Goal: Find specific page/section: Find specific page/section

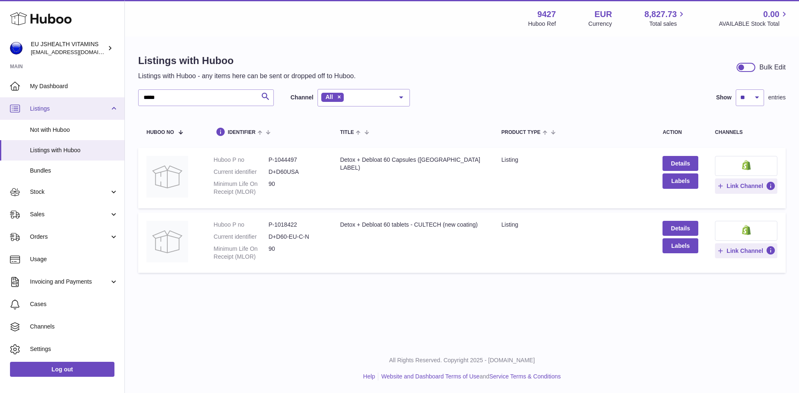
click at [120, 104] on div "Huboo EU JSHEALTH VITAMINS [EMAIL_ADDRESS][DOMAIN_NAME] Main My Dashboard Listi…" at bounding box center [399, 196] width 799 height 393
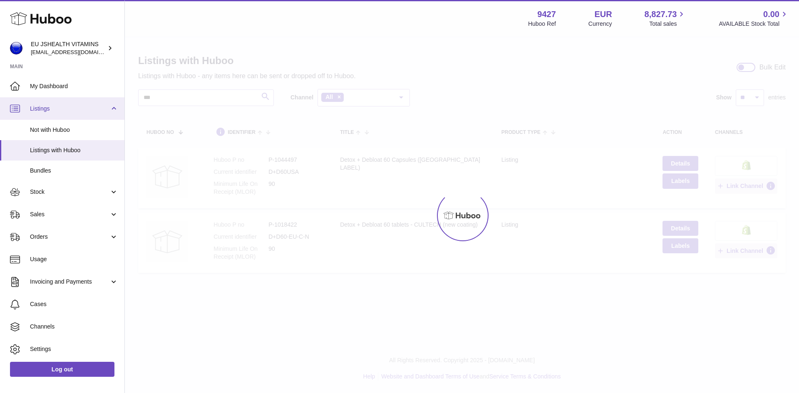
type input "***"
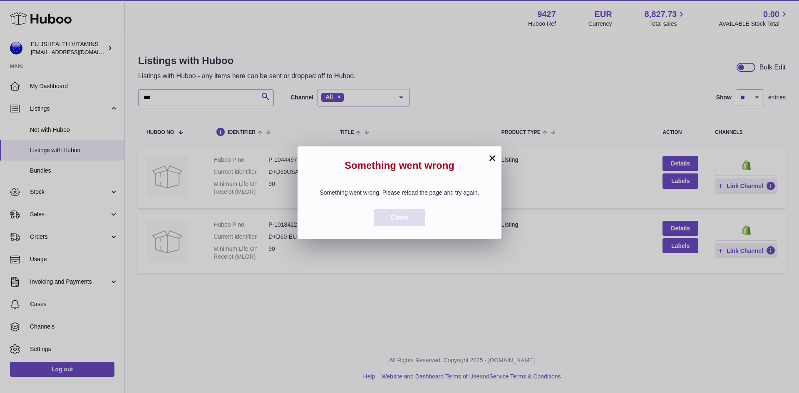
click at [388, 226] on button "Close" at bounding box center [399, 217] width 52 height 17
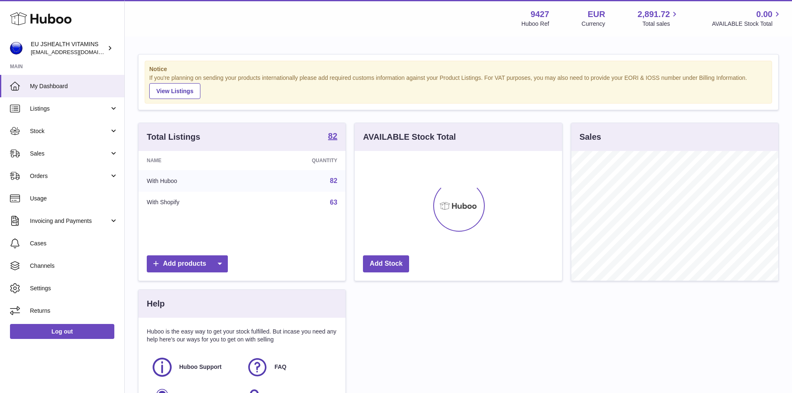
scroll to position [130, 208]
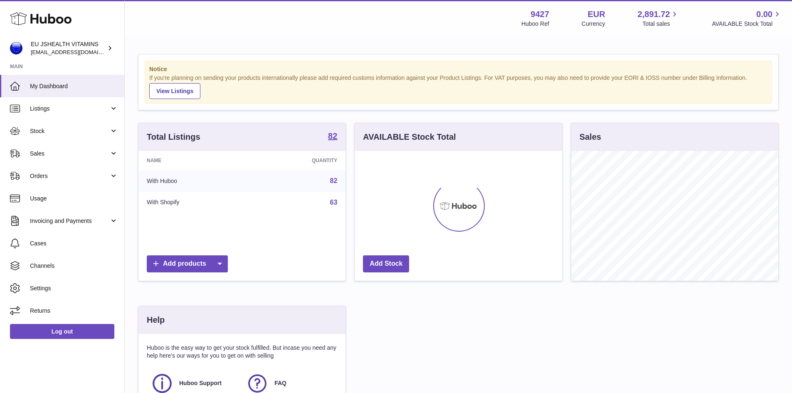
click at [334, 182] on link "82" at bounding box center [333, 180] width 7 height 7
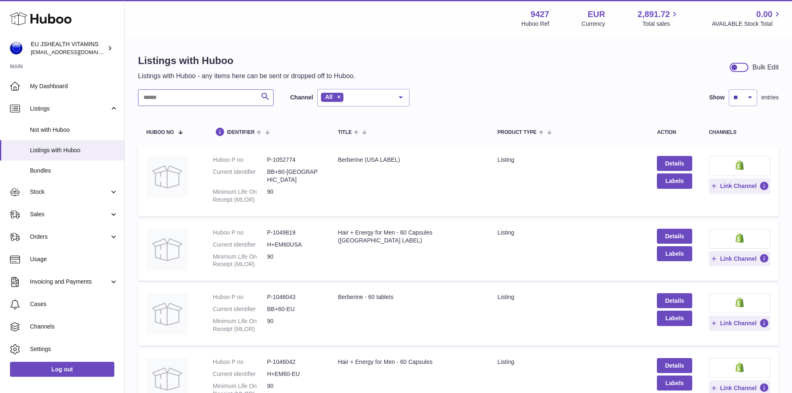
click at [185, 100] on input "text" at bounding box center [206, 97] width 136 height 17
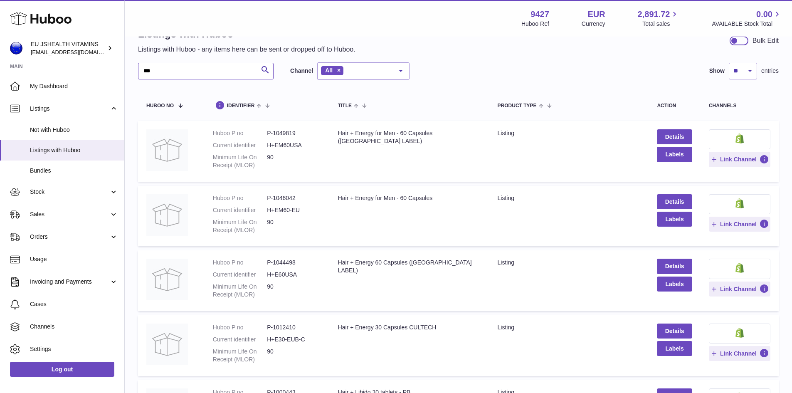
scroll to position [42, 0]
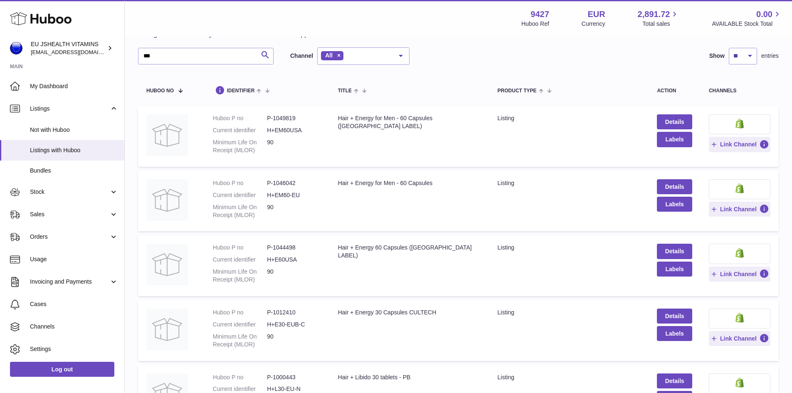
click at [281, 183] on dd "P-1046042" at bounding box center [294, 183] width 54 height 8
copy dd "1046042"
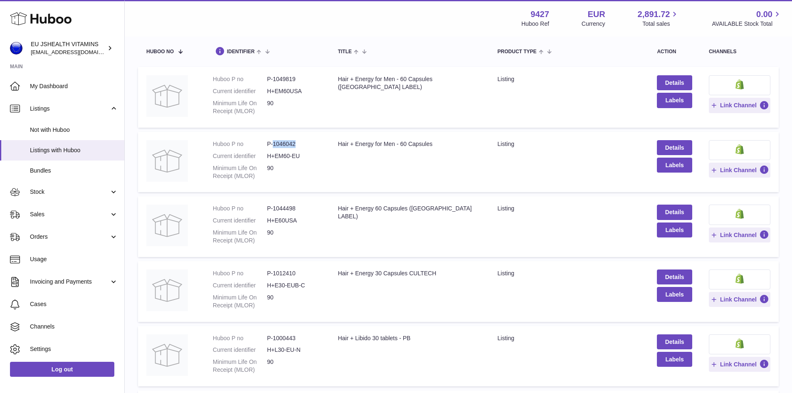
scroll to position [83, 0]
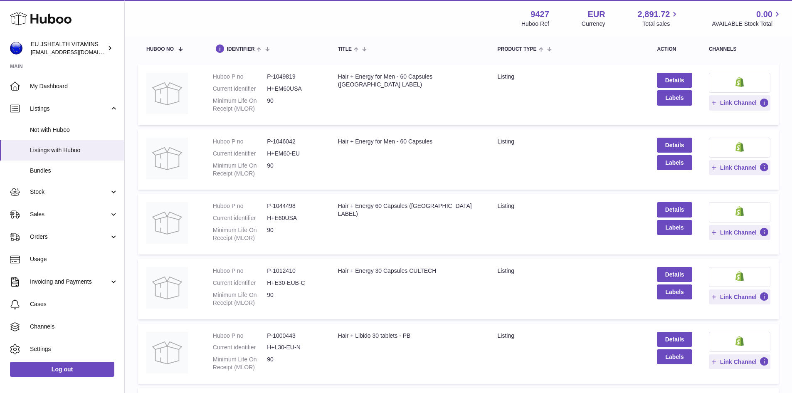
click at [283, 205] on dd "P-1044498" at bounding box center [294, 206] width 54 height 8
copy dd "1044498"
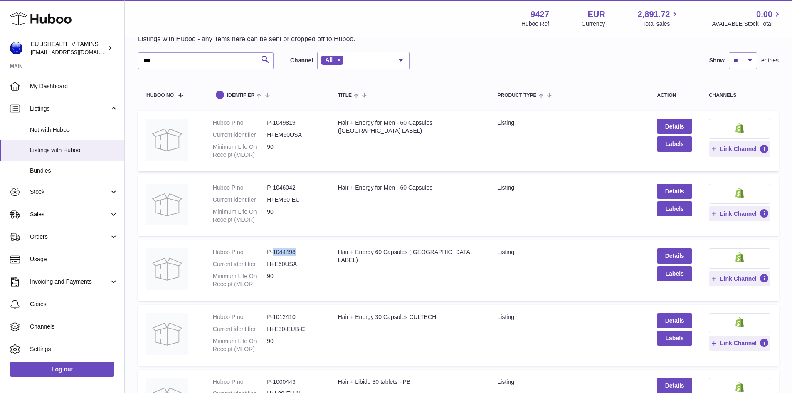
scroll to position [0, 0]
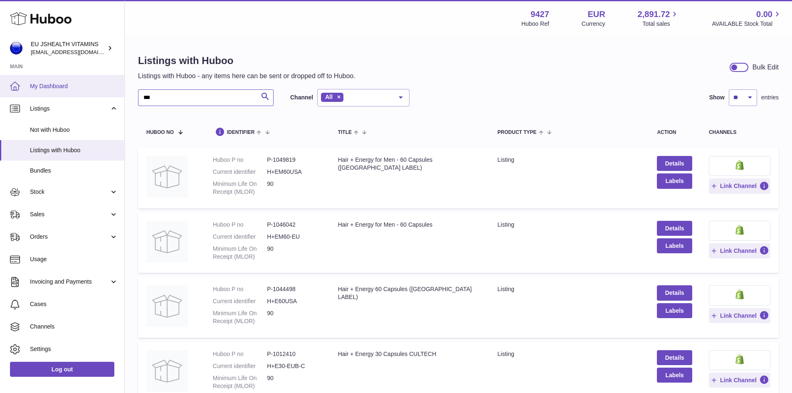
drag, startPoint x: 172, startPoint y: 96, endPoint x: 110, endPoint y: 96, distance: 62.0
paste input "**********"
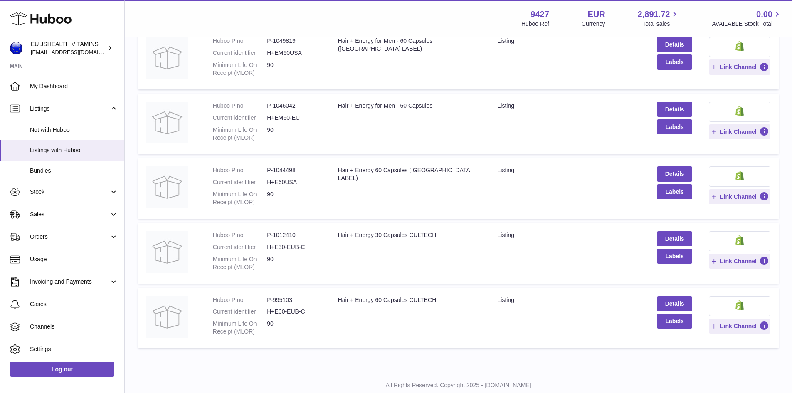
scroll to position [125, 0]
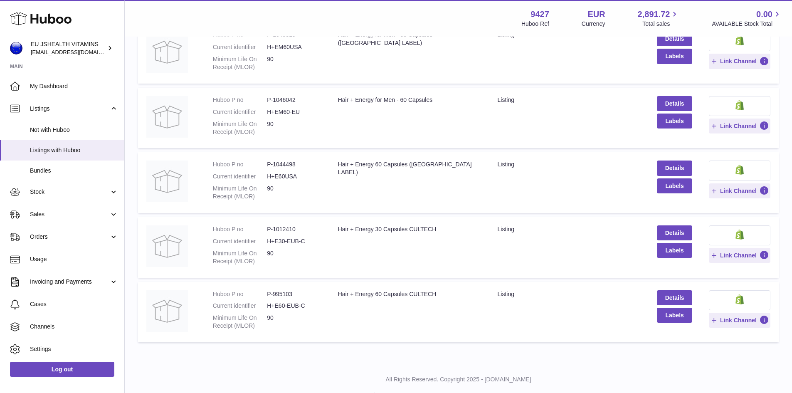
click at [284, 292] on dd "P-995103" at bounding box center [294, 294] width 54 height 8
copy dd "995103"
click at [295, 302] on dd "H+E60-EUB-C" at bounding box center [294, 306] width 54 height 8
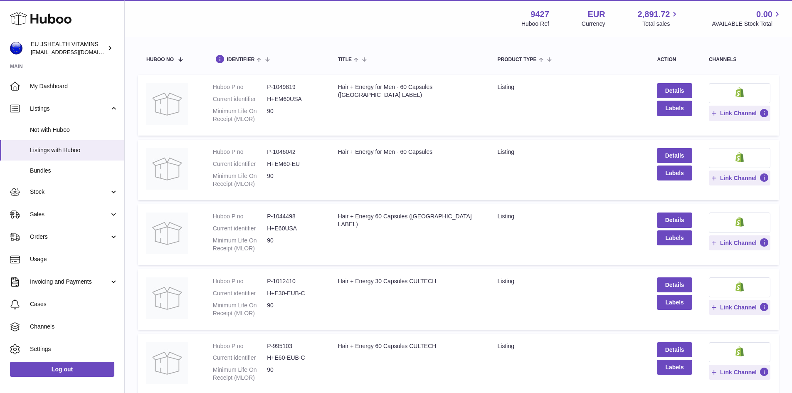
scroll to position [0, 0]
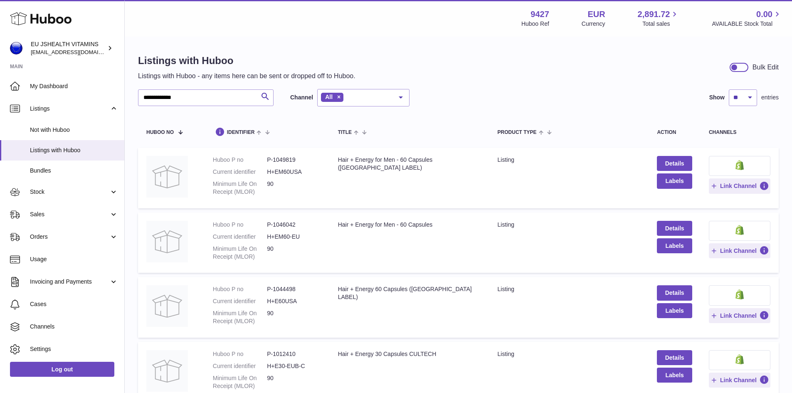
click at [282, 223] on dd "P-1046042" at bounding box center [294, 225] width 54 height 8
copy dd "1046042"
drag, startPoint x: 191, startPoint y: 96, endPoint x: 87, endPoint y: 89, distance: 104.6
click at [87, 89] on div "**********" at bounding box center [396, 268] width 792 height 537
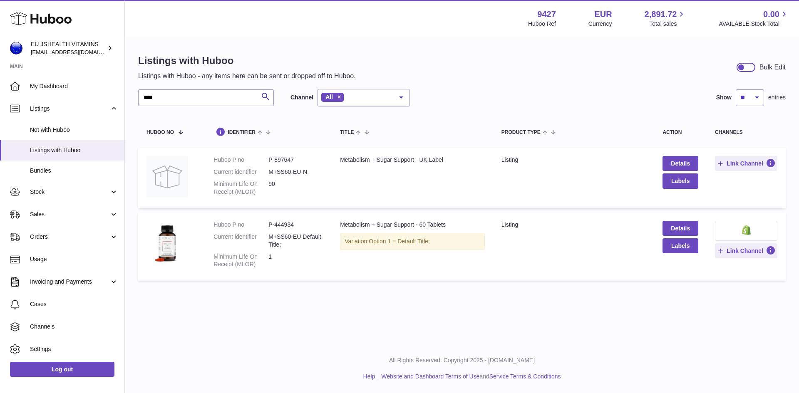
click at [285, 224] on dd "P-444934" at bounding box center [295, 225] width 55 height 8
copy dd "444934"
drag, startPoint x: 173, startPoint y: 101, endPoint x: 140, endPoint y: 101, distance: 33.7
click at [140, 101] on input "****" at bounding box center [206, 97] width 136 height 17
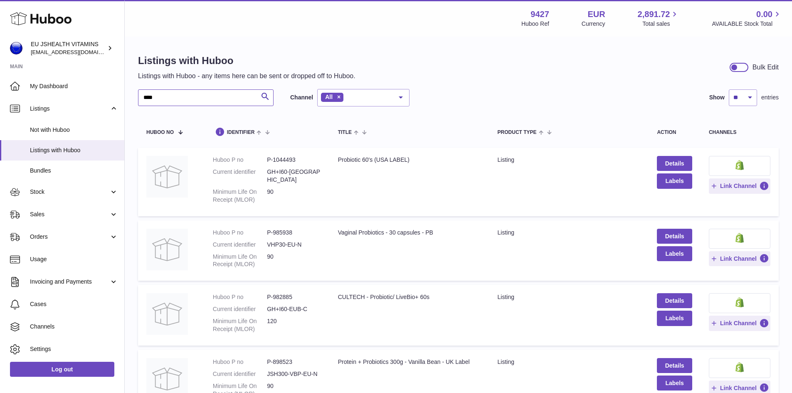
drag, startPoint x: 163, startPoint y: 98, endPoint x: 137, endPoint y: 106, distance: 26.9
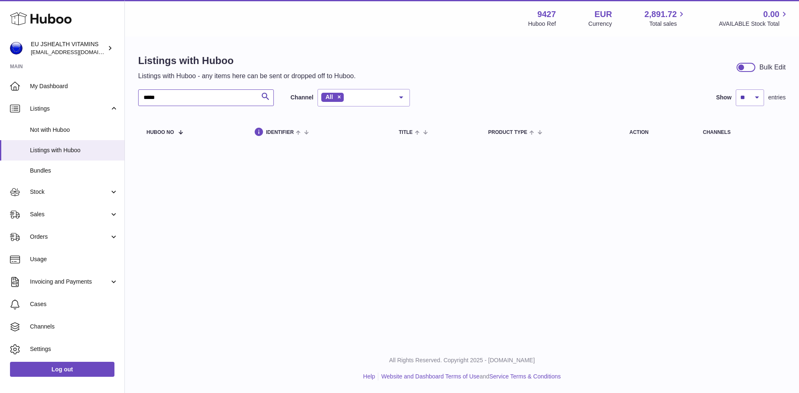
drag, startPoint x: 158, startPoint y: 99, endPoint x: 138, endPoint y: 101, distance: 20.1
click at [138, 101] on div "Listings with Huboo Listings with Huboo - any items here can be sent or dropped…" at bounding box center [462, 100] width 674 height 127
type input "*"
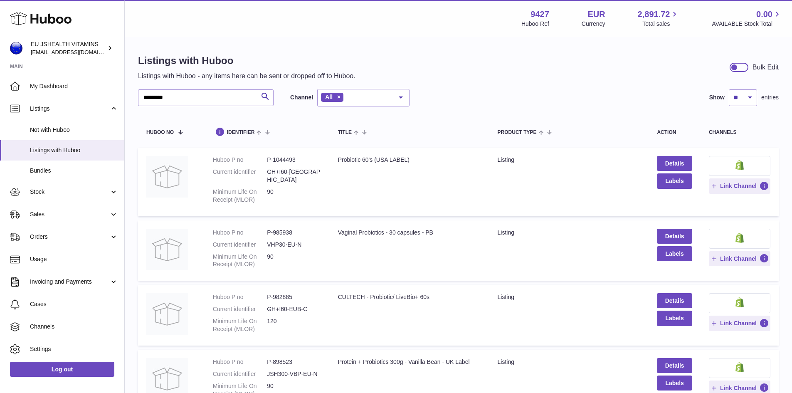
click at [283, 157] on dd "P-1044493" at bounding box center [294, 160] width 54 height 8
copy dd "1044493"
click at [165, 98] on input "*********" at bounding box center [206, 97] width 136 height 17
click at [166, 98] on input "*********" at bounding box center [206, 97] width 136 height 17
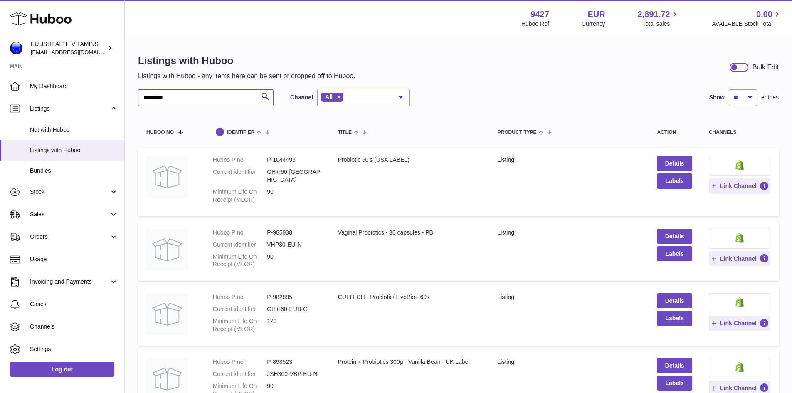
click at [166, 98] on input "*********" at bounding box center [206, 97] width 136 height 17
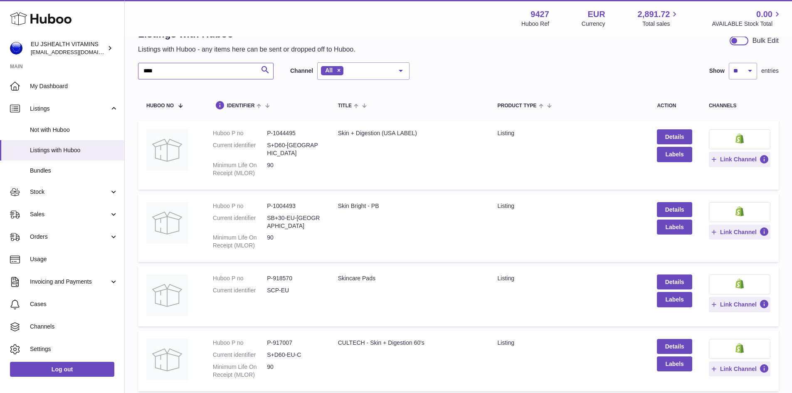
scroll to position [42, 0]
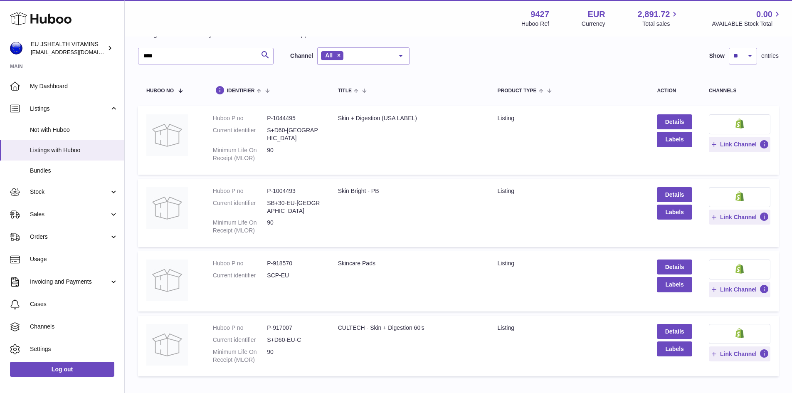
click at [282, 324] on dd "P-917007" at bounding box center [294, 328] width 54 height 8
copy dd "917007"
drag, startPoint x: 196, startPoint y: 59, endPoint x: 133, endPoint y: 57, distance: 63.7
click at [133, 57] on div "Listings with Huboo Listings with Huboo - any items here can be sent or dropped…" at bounding box center [459, 196] width 668 height 401
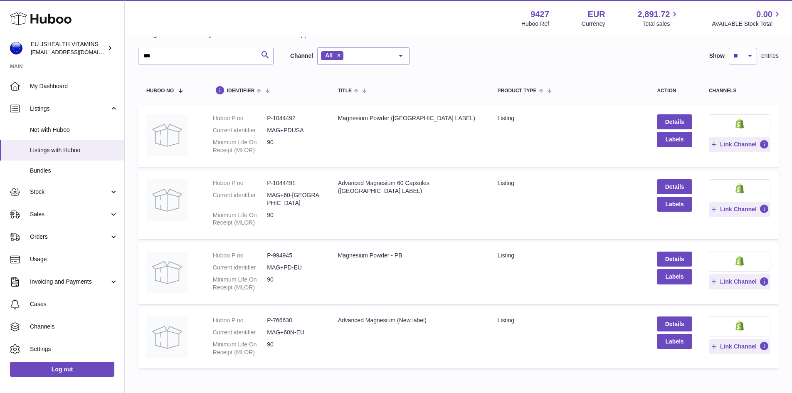
click at [289, 187] on dd "P-1044491" at bounding box center [294, 183] width 54 height 8
drag, startPoint x: 289, startPoint y: 187, endPoint x: 415, endPoint y: 224, distance: 132.3
click at [415, 224] on td "Title Advanced Magnesium 60 Capsules (USA LABEL)" at bounding box center [410, 205] width 160 height 68
click at [286, 317] on dd "P-766630" at bounding box center [294, 321] width 54 height 8
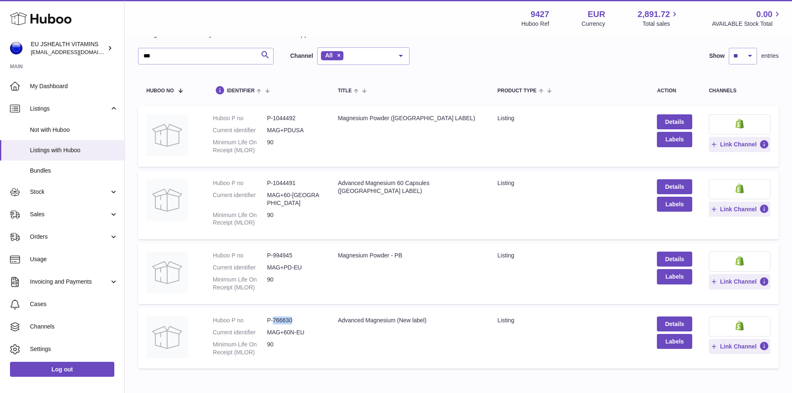
click at [286, 317] on dd "P-766630" at bounding box center [294, 321] width 54 height 8
copy dd "766630"
drag, startPoint x: 171, startPoint y: 57, endPoint x: 127, endPoint y: 52, distance: 44.0
click at [127, 52] on div "Listings with Huboo Listings with Huboo - any items here can be sent or dropped…" at bounding box center [459, 192] width 668 height 393
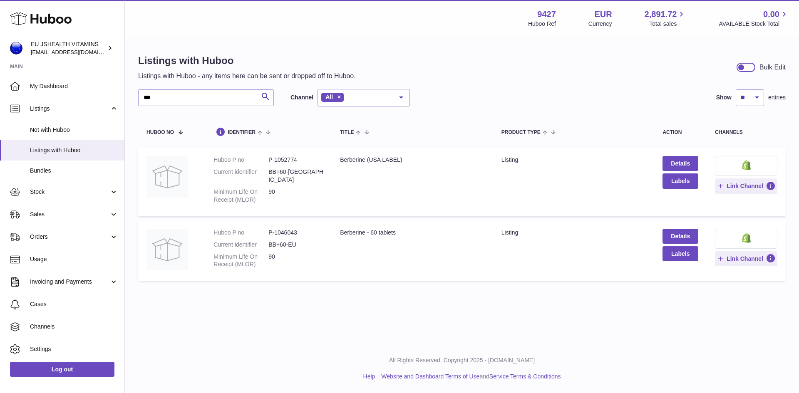
click at [288, 229] on dd "P-1046043" at bounding box center [295, 233] width 55 height 8
copy dd "1046043"
drag, startPoint x: 175, startPoint y: 98, endPoint x: 125, endPoint y: 106, distance: 50.2
click at [125, 106] on div "Listings with Huboo Listings with Huboo - any items here can be sent or dropped…" at bounding box center [462, 169] width 674 height 264
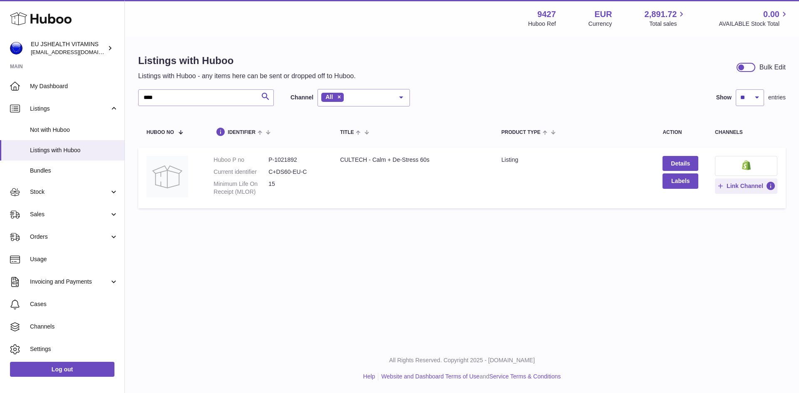
click at [286, 158] on dd "P-1021892" at bounding box center [295, 160] width 55 height 8
copy dd "1021892"
drag, startPoint x: 183, startPoint y: 98, endPoint x: 138, endPoint y: 104, distance: 44.8
click at [138, 104] on input "****" at bounding box center [206, 97] width 136 height 17
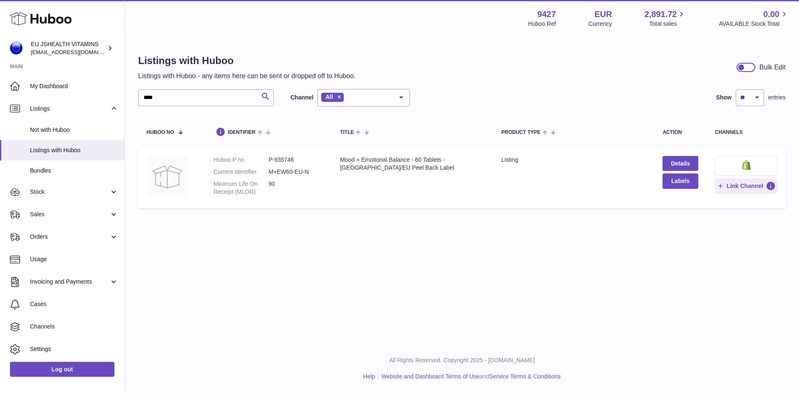
click at [284, 159] on dd "P-935746" at bounding box center [295, 160] width 55 height 8
drag, startPoint x: 188, startPoint y: 96, endPoint x: 132, endPoint y: 99, distance: 55.4
click at [132, 99] on div "Listings with Huboo Listings with Huboo - any items here can be sent or dropped…" at bounding box center [462, 133] width 674 height 192
click at [286, 161] on dd "P-952211" at bounding box center [295, 160] width 55 height 8
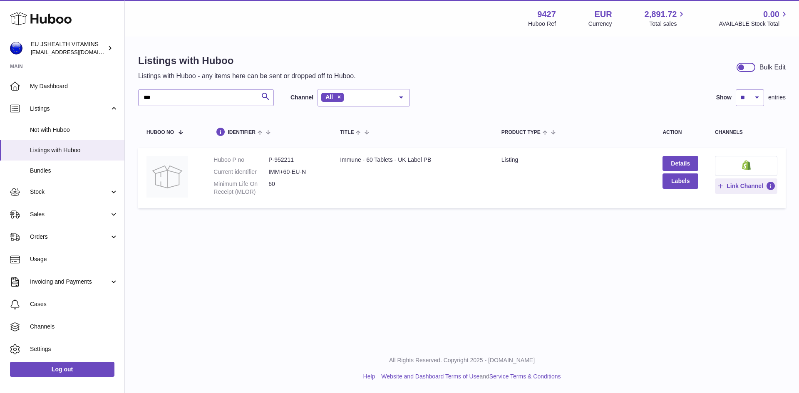
drag, startPoint x: 286, startPoint y: 161, endPoint x: 282, endPoint y: 158, distance: 5.3
click at [282, 158] on dd "P-952211" at bounding box center [295, 160] width 55 height 8
drag, startPoint x: 194, startPoint y: 99, endPoint x: 127, endPoint y: 98, distance: 66.6
click at [127, 98] on div "Listings with Huboo Listings with Huboo - any items here can be sent or dropped…" at bounding box center [462, 133] width 674 height 192
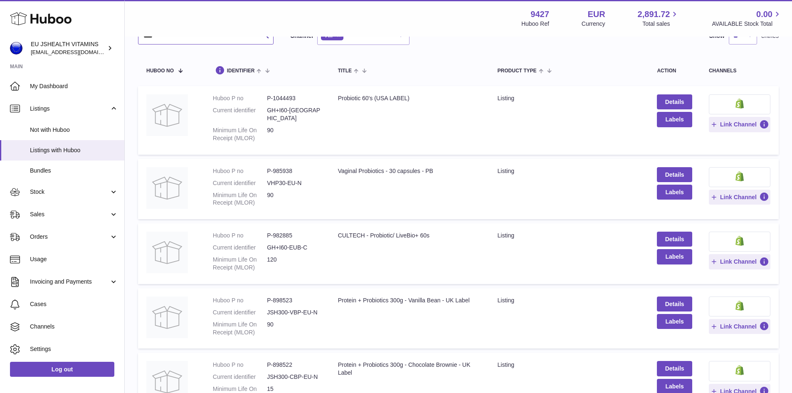
scroll to position [83, 0]
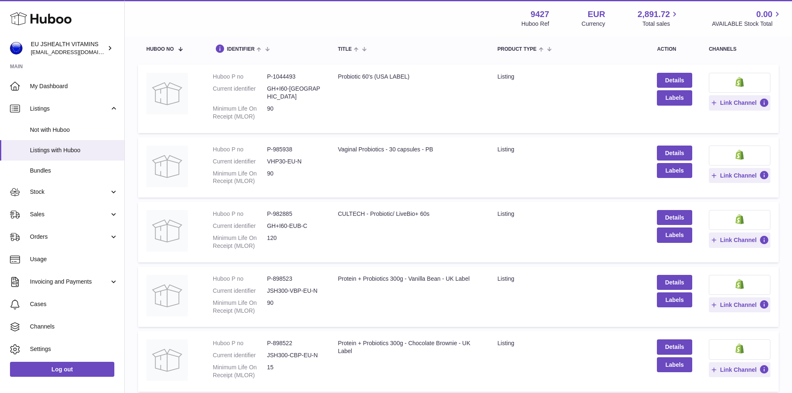
click at [280, 210] on dd "P-982885" at bounding box center [294, 214] width 54 height 8
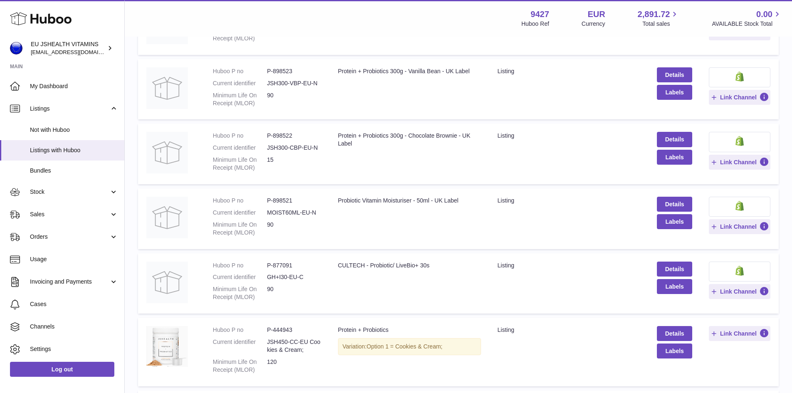
scroll to position [291, 0]
click at [282, 261] on dd "P-877091" at bounding box center [294, 265] width 54 height 8
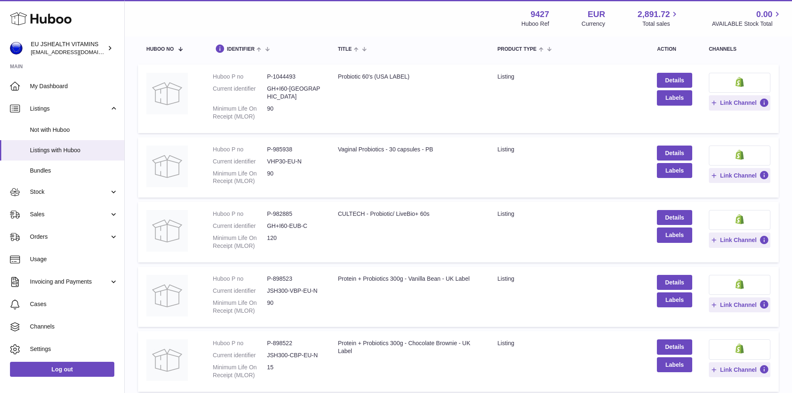
scroll to position [0, 0]
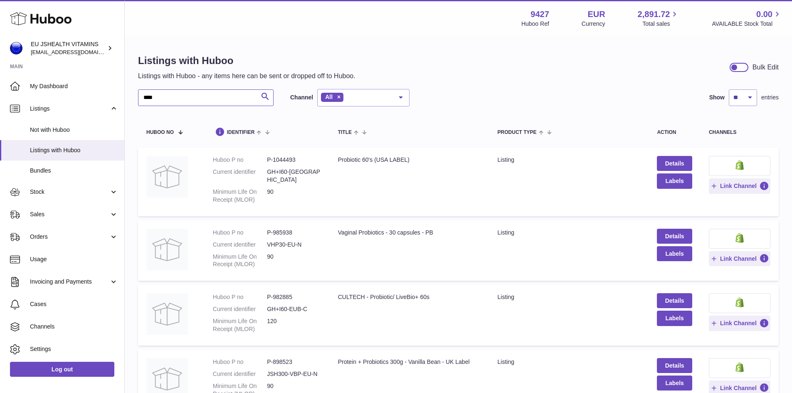
drag, startPoint x: 168, startPoint y: 95, endPoint x: 135, endPoint y: 97, distance: 33.3
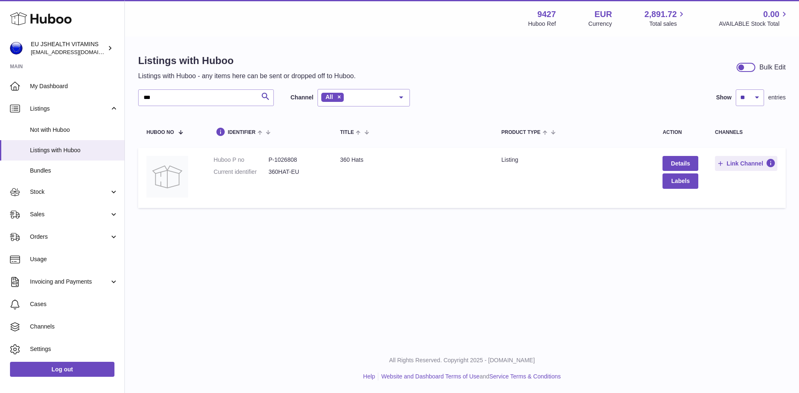
click at [286, 162] on dd "P-1026808" at bounding box center [295, 160] width 55 height 8
drag, startPoint x: 180, startPoint y: 98, endPoint x: 142, endPoint y: 96, distance: 37.5
click at [142, 96] on input "***" at bounding box center [206, 97] width 136 height 17
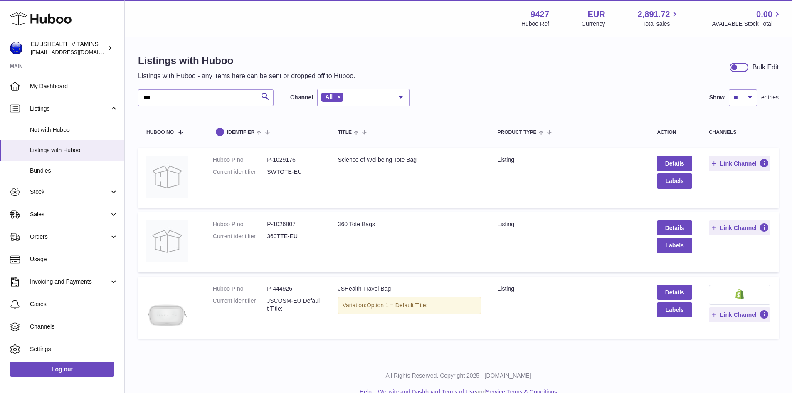
click at [282, 287] on dd "P-444926" at bounding box center [294, 289] width 54 height 8
drag, startPoint x: 171, startPoint y: 95, endPoint x: 132, endPoint y: 94, distance: 39.1
click at [132, 94] on div "Listings with Huboo Listings with Huboo - any items here can be sent or dropped…" at bounding box center [459, 198] width 668 height 322
type input "***"
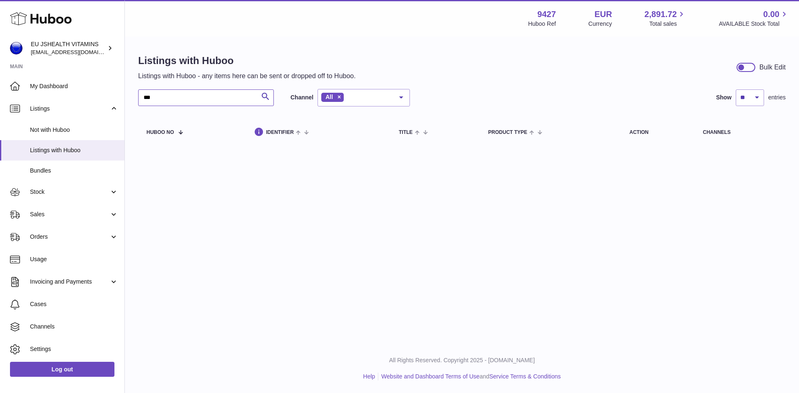
drag, startPoint x: 158, startPoint y: 98, endPoint x: 141, endPoint y: 99, distance: 16.3
click at [141, 99] on input "***" at bounding box center [206, 97] width 136 height 17
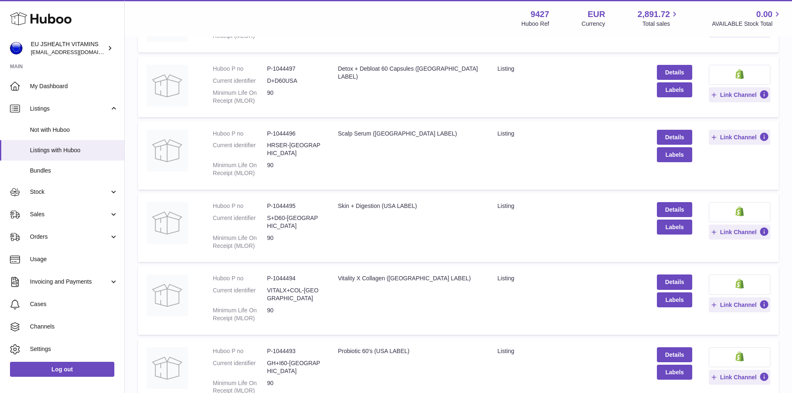
scroll to position [489, 0]
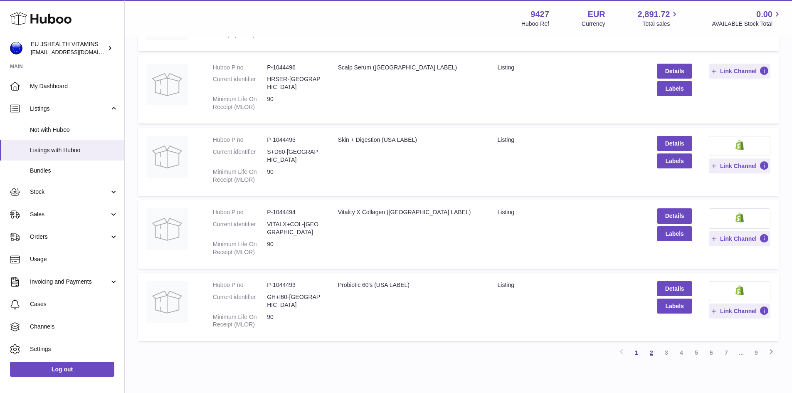
click at [651, 345] on link "2" at bounding box center [651, 352] width 15 height 15
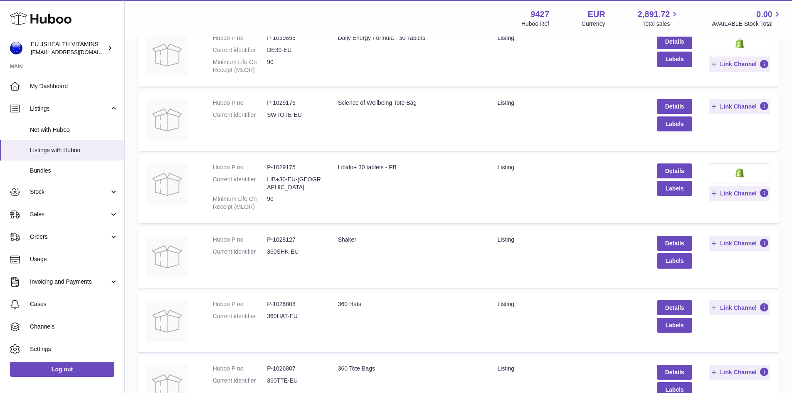
scroll to position [287, 0]
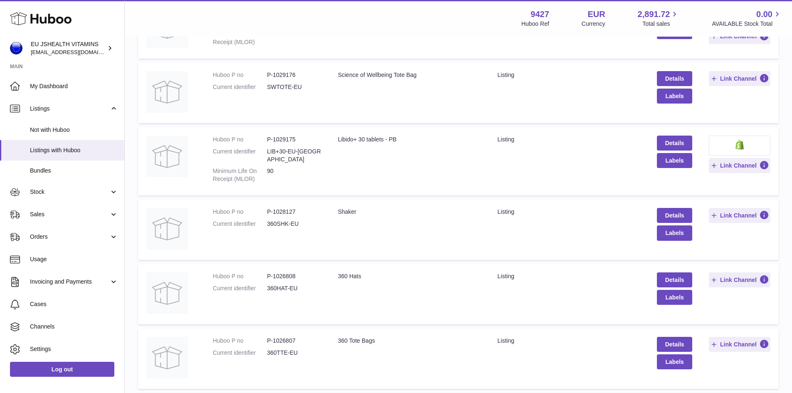
click at [287, 208] on dd "P-1028127" at bounding box center [294, 212] width 54 height 8
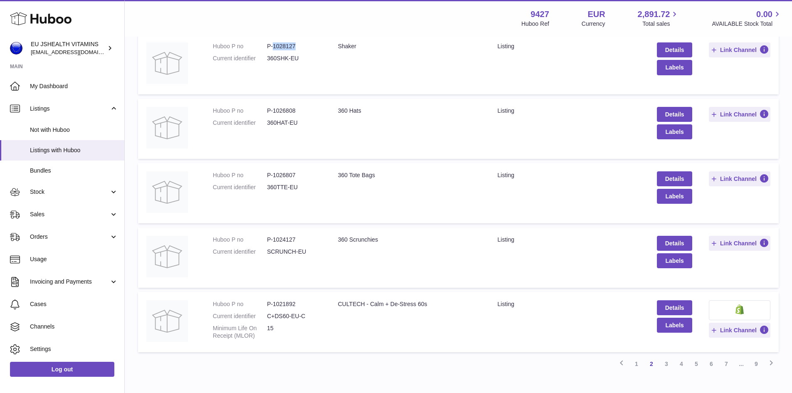
scroll to position [453, 0]
click at [284, 235] on dd "P-1024127" at bounding box center [294, 239] width 54 height 8
click at [668, 356] on link "3" at bounding box center [666, 363] width 15 height 15
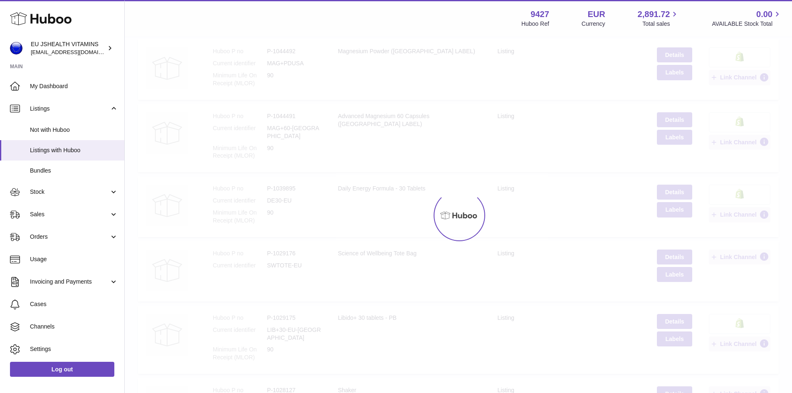
scroll to position [37, 0]
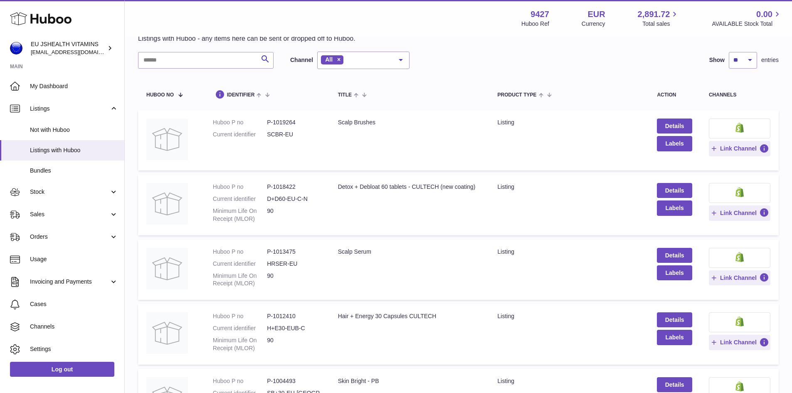
click at [284, 121] on dd "P-1019264" at bounding box center [294, 123] width 54 height 8
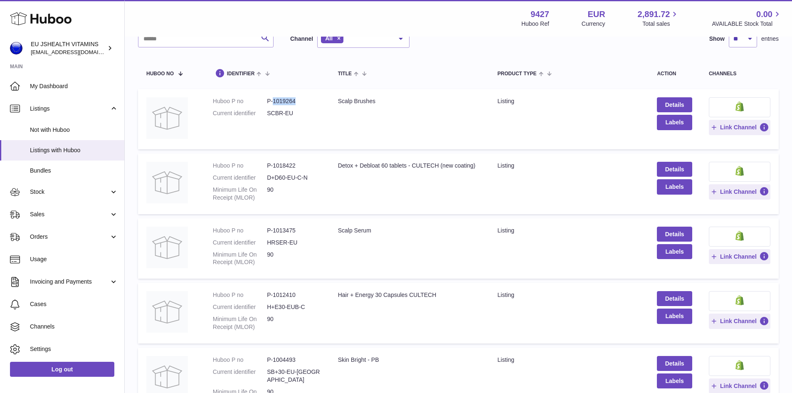
scroll to position [79, 0]
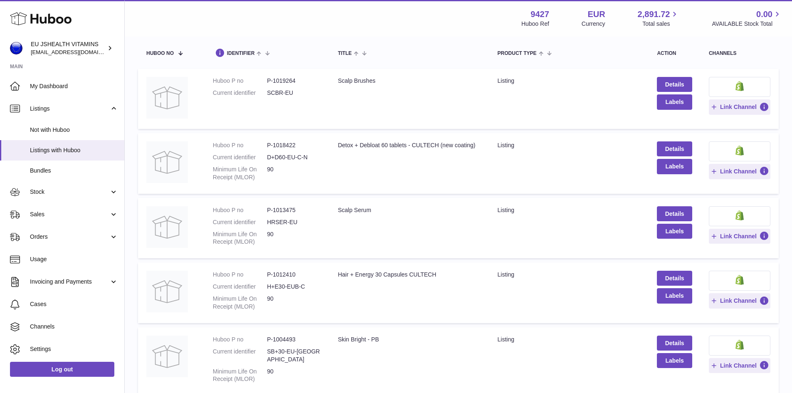
click at [282, 210] on dd "P-1013475" at bounding box center [294, 210] width 54 height 8
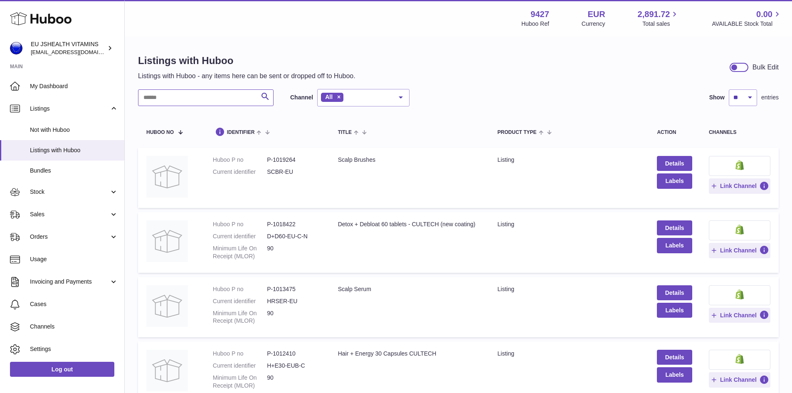
drag, startPoint x: 185, startPoint y: 95, endPoint x: 130, endPoint y: 99, distance: 55.0
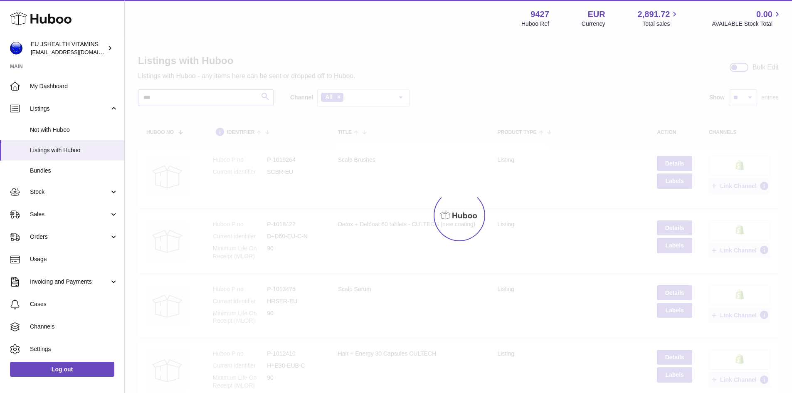
type input "***"
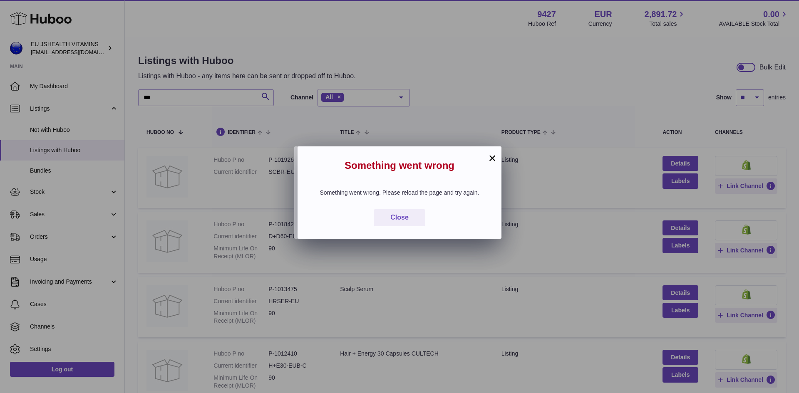
click at [491, 158] on button "×" at bounding box center [492, 158] width 10 height 10
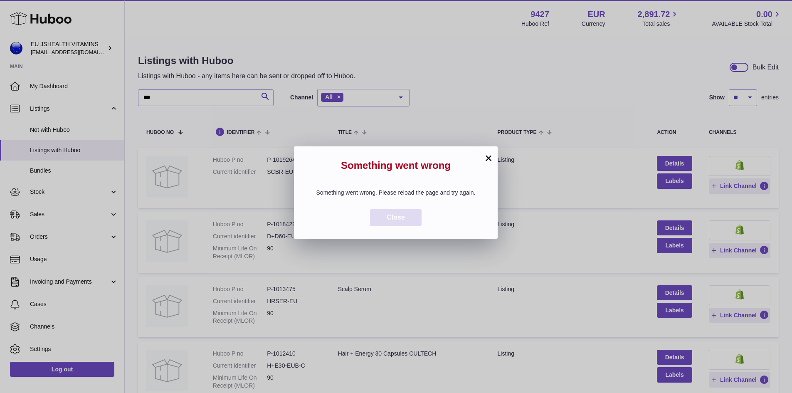
click at [399, 221] on span "Close" at bounding box center [396, 217] width 18 height 7
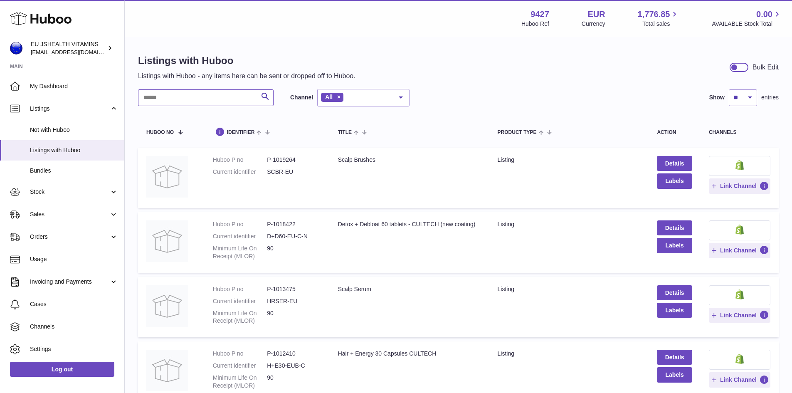
click at [163, 98] on input "text" at bounding box center [206, 97] width 136 height 17
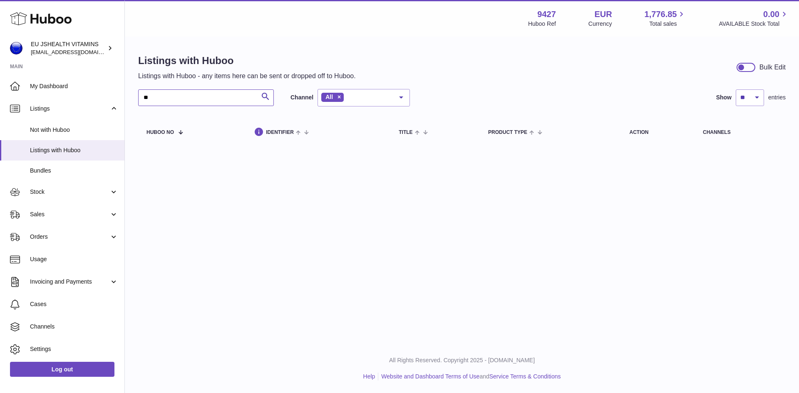
type input "*"
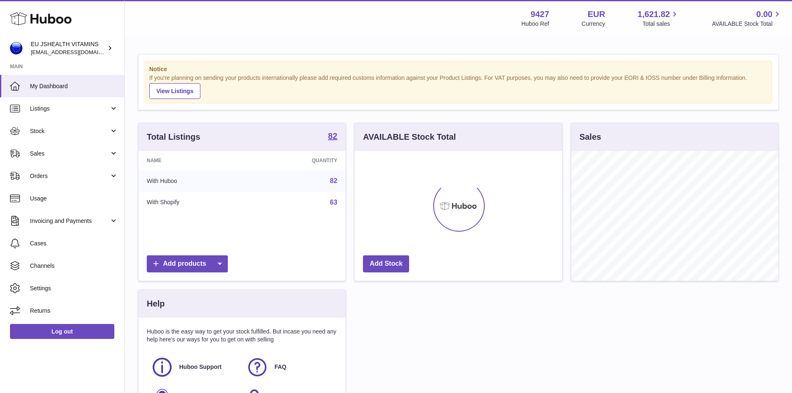
scroll to position [130, 208]
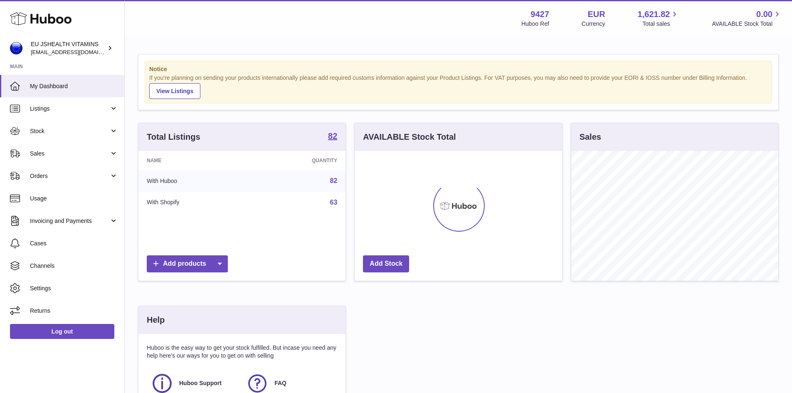
click at [333, 180] on link "82" at bounding box center [333, 180] width 7 height 7
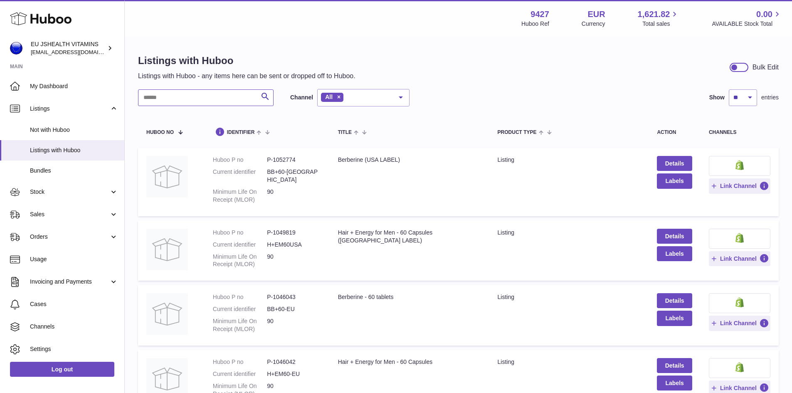
click at [183, 97] on input "text" at bounding box center [206, 97] width 136 height 17
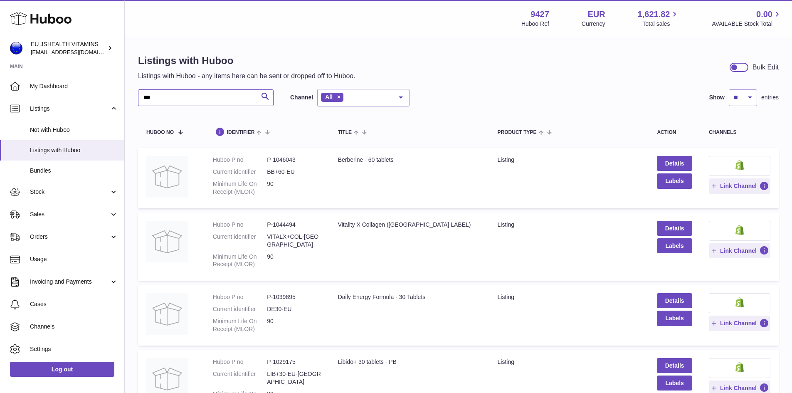
type input "****"
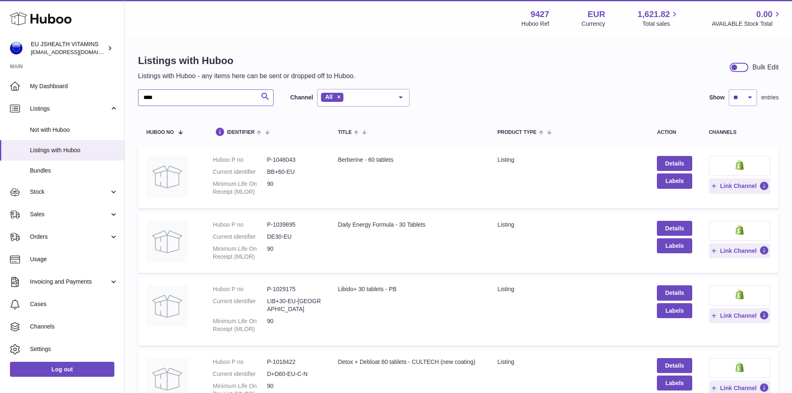
drag, startPoint x: 163, startPoint y: 97, endPoint x: 143, endPoint y: 100, distance: 20.2
click at [143, 100] on input "****" at bounding box center [206, 97] width 136 height 17
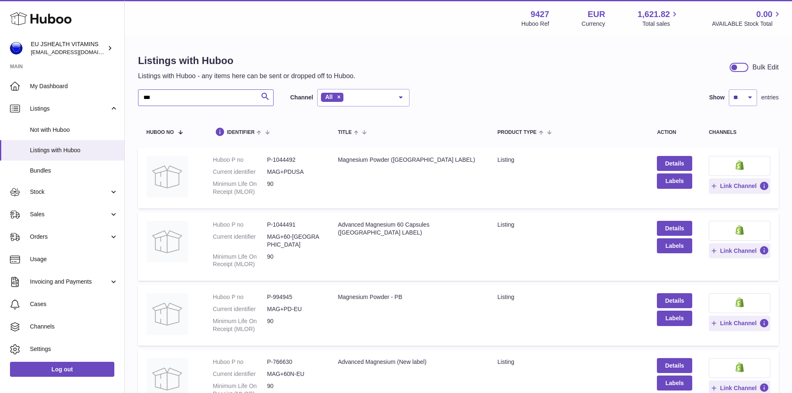
scroll to position [42, 0]
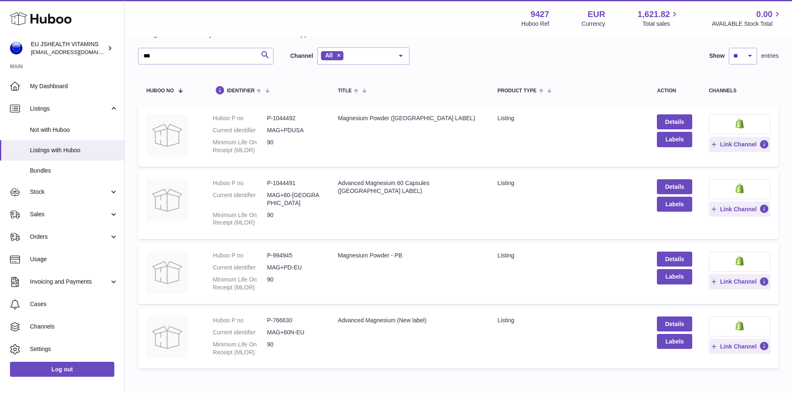
click at [286, 252] on dd "P-994945" at bounding box center [294, 256] width 54 height 8
copy dd "994945"
drag, startPoint x: 227, startPoint y: 57, endPoint x: 134, endPoint y: 45, distance: 94.4
click at [134, 45] on div "Listings with Huboo Listings with Huboo - any items here can be sent or dropped…" at bounding box center [459, 192] width 668 height 393
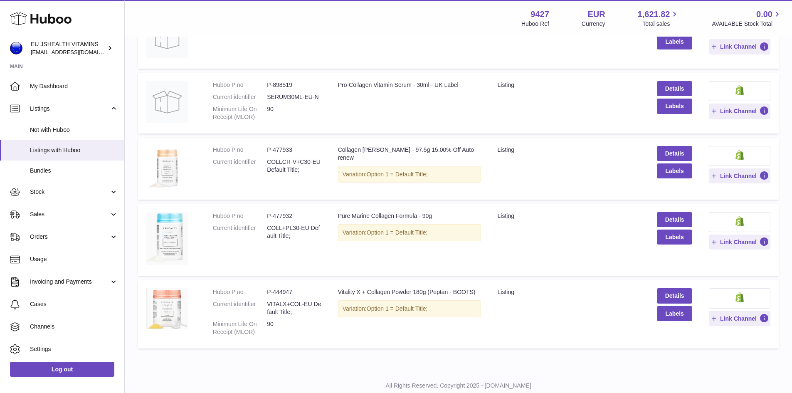
scroll to position [294, 0]
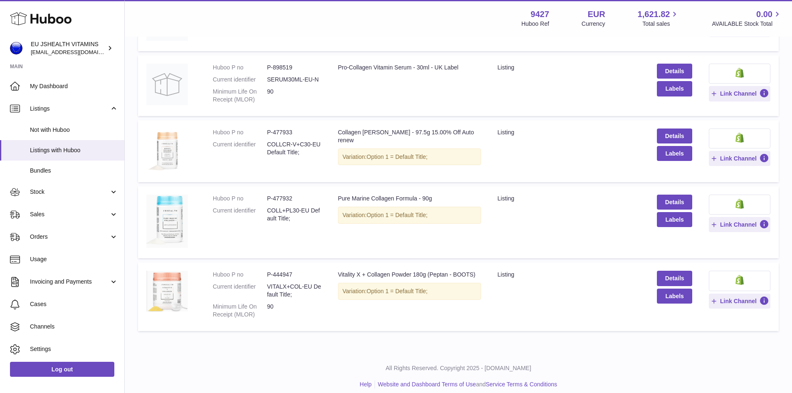
type input "****"
click at [283, 271] on dd "P-444947" at bounding box center [294, 275] width 54 height 8
copy dd "444947"
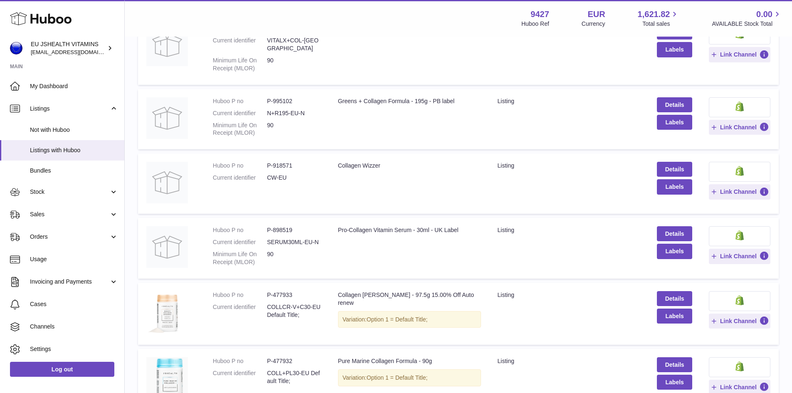
scroll to position [128, 0]
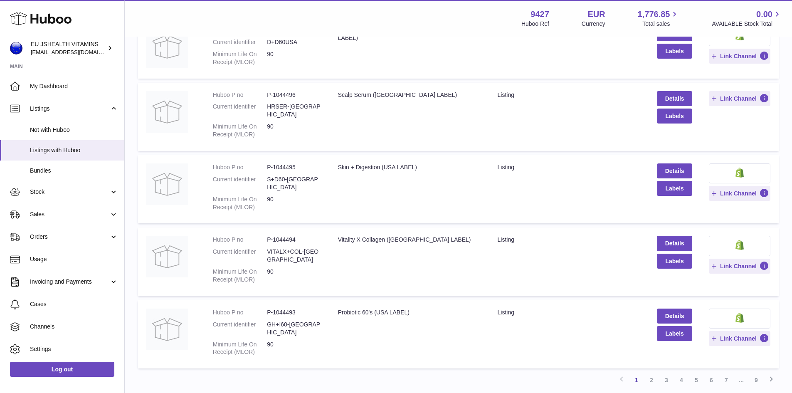
scroll to position [489, 0]
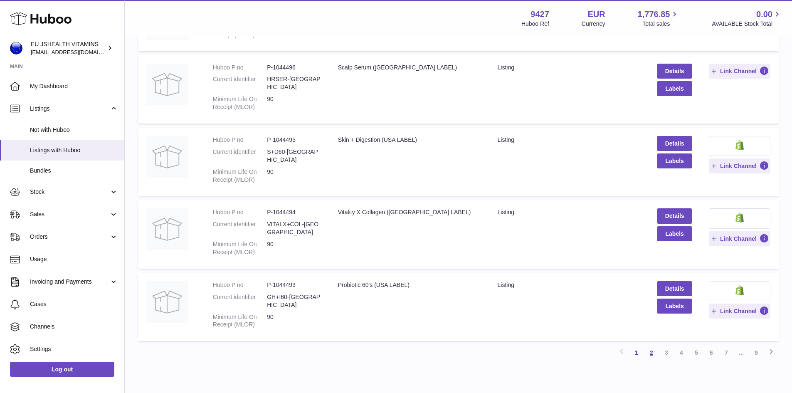
click at [653, 345] on link "2" at bounding box center [651, 352] width 15 height 15
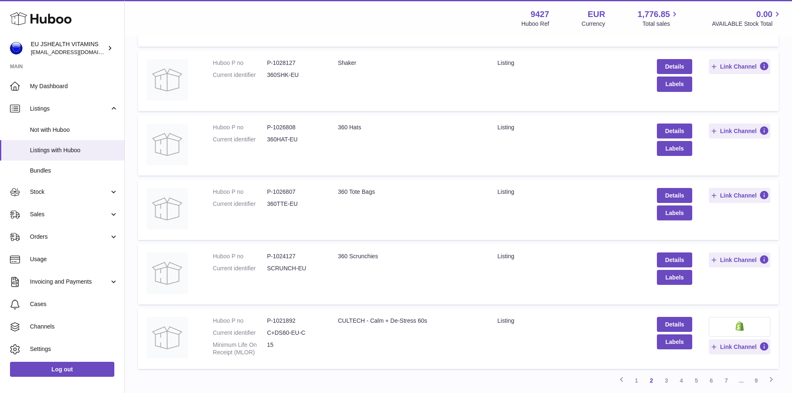
scroll to position [453, 0]
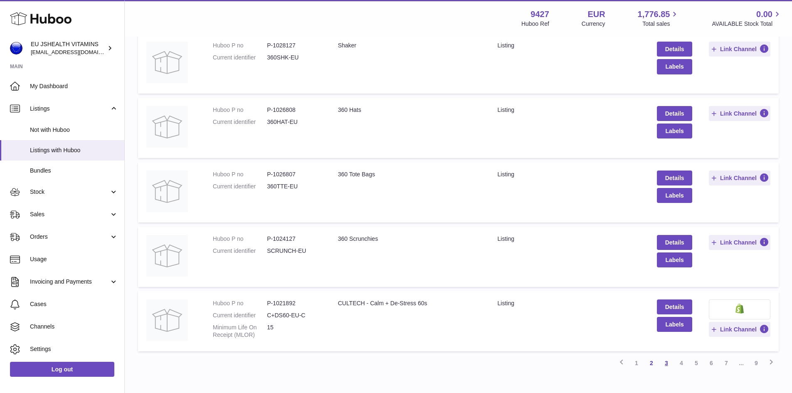
click at [668, 356] on link "3" at bounding box center [666, 363] width 15 height 15
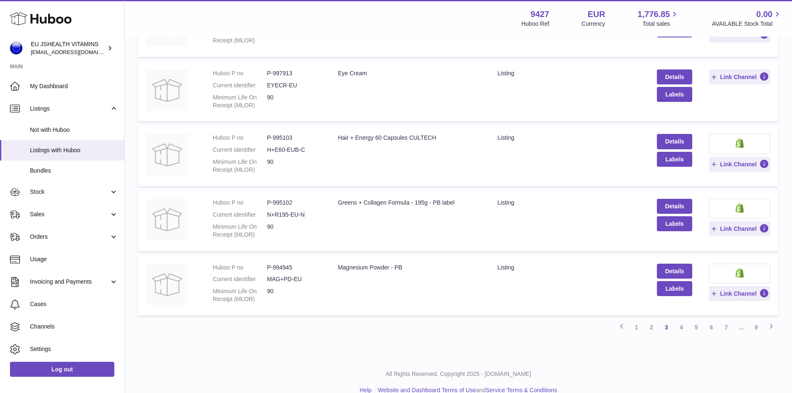
scroll to position [488, 0]
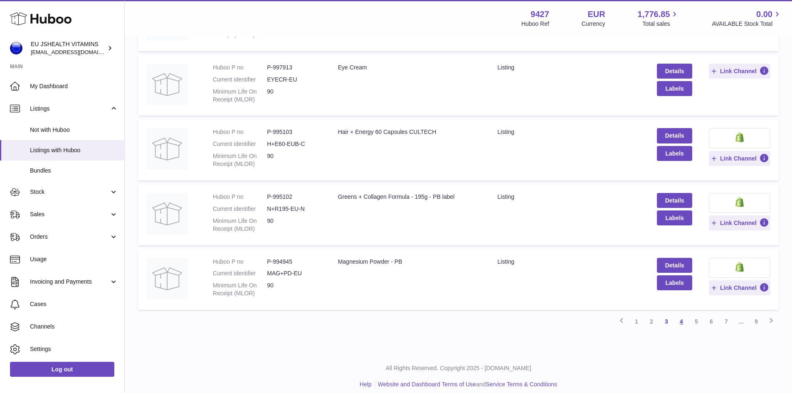
click at [682, 314] on link "4" at bounding box center [681, 321] width 15 height 15
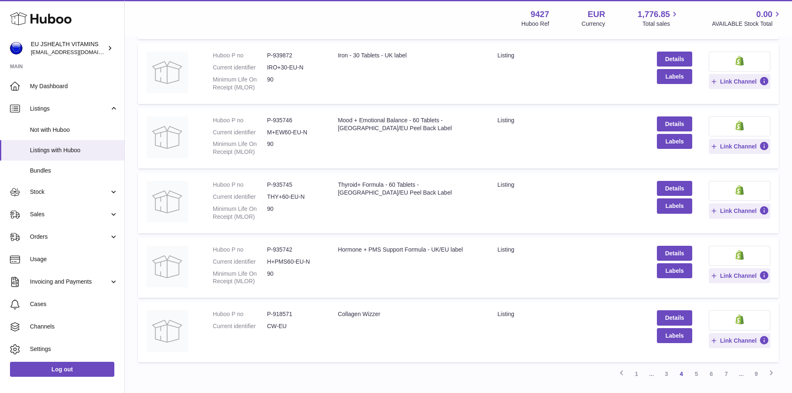
scroll to position [453, 0]
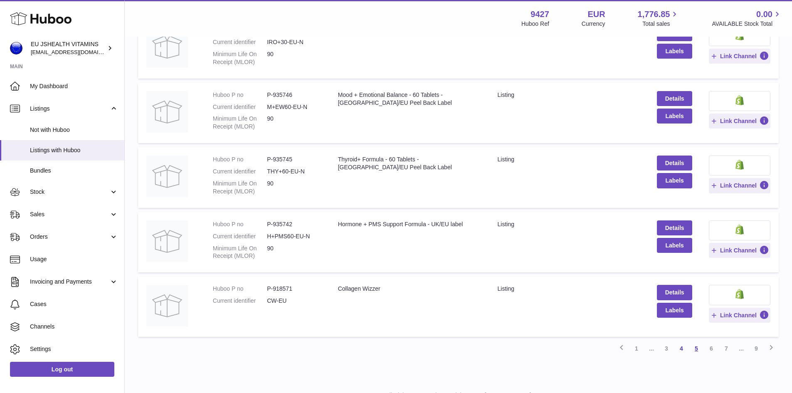
click at [696, 348] on link "5" at bounding box center [696, 348] width 15 height 15
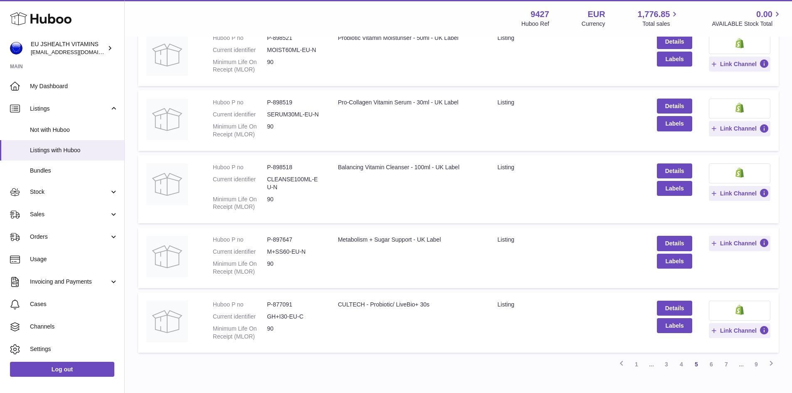
scroll to position [495, 0]
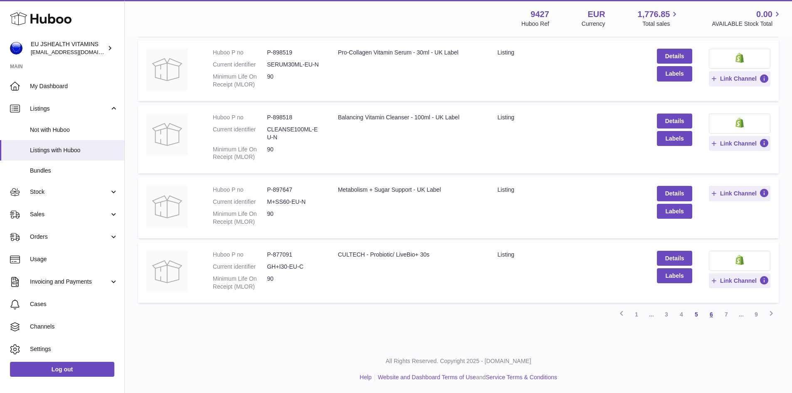
click at [711, 316] on link "6" at bounding box center [711, 314] width 15 height 15
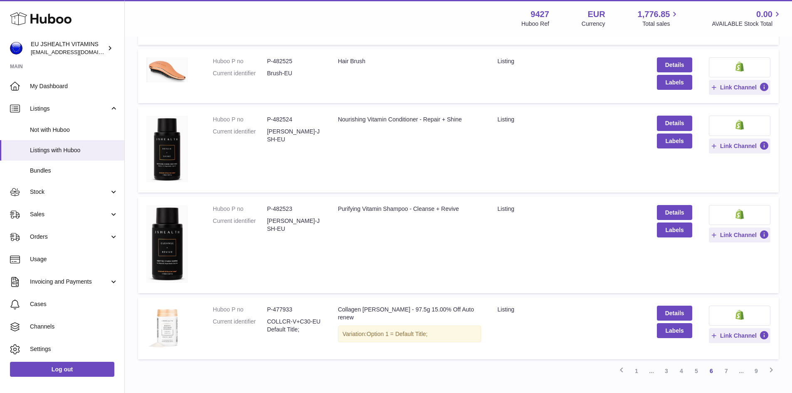
scroll to position [537, 0]
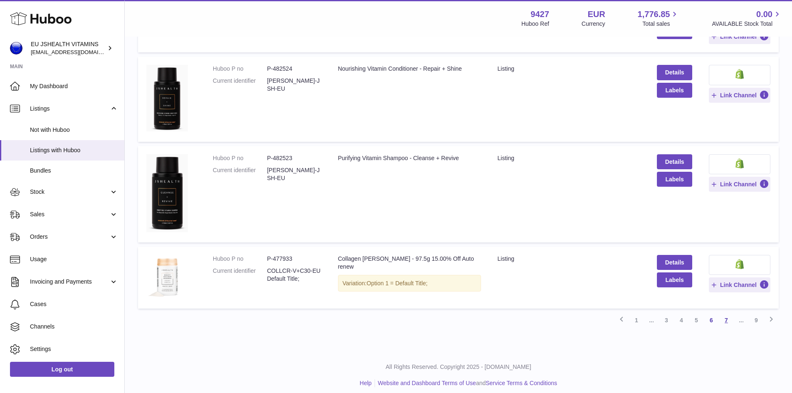
click at [725, 320] on link "7" at bounding box center [726, 320] width 15 height 15
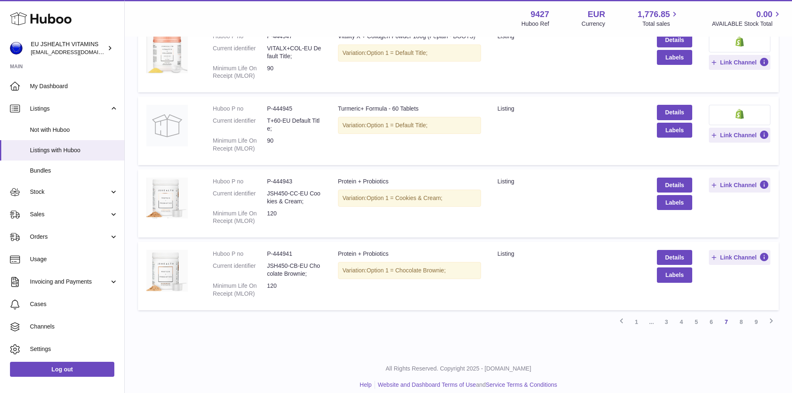
scroll to position [537, 0]
click at [743, 323] on link "8" at bounding box center [741, 321] width 15 height 15
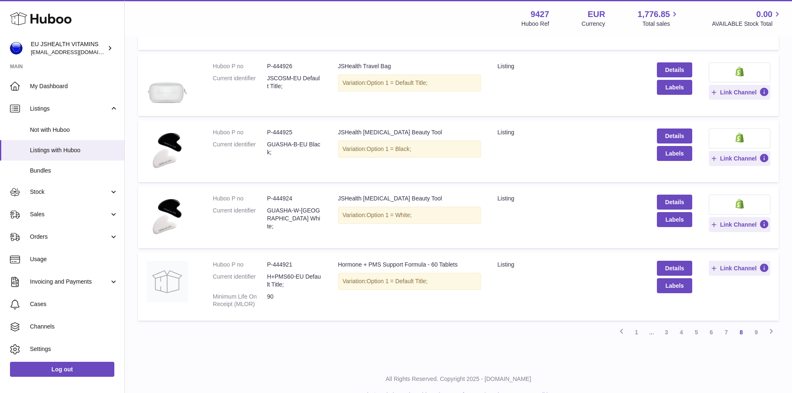
scroll to position [537, 0]
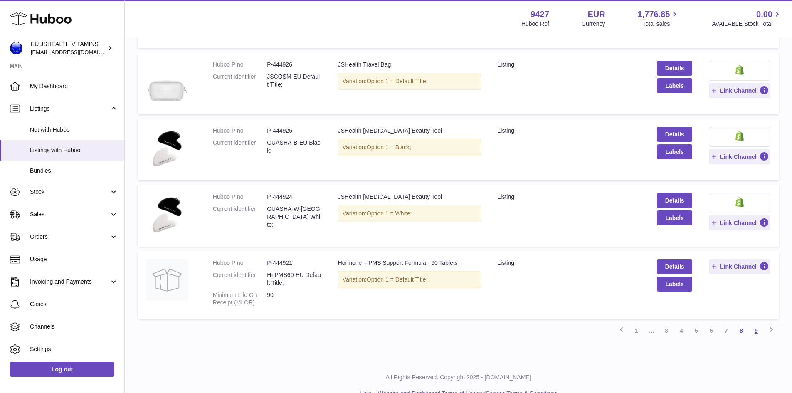
click at [755, 332] on link "9" at bounding box center [756, 330] width 15 height 15
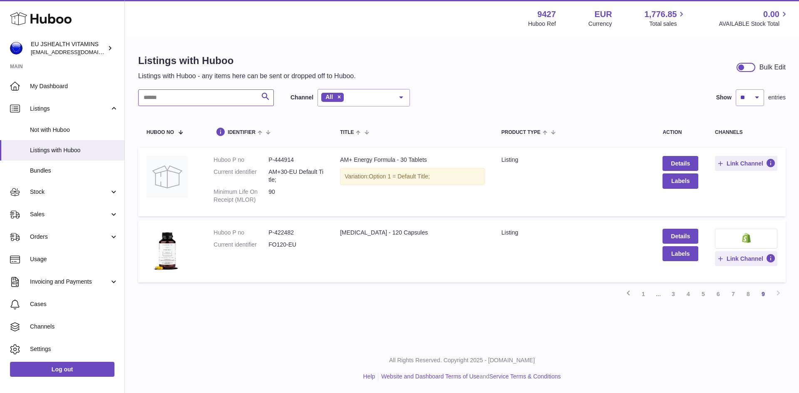
click at [174, 99] on input "text" at bounding box center [206, 97] width 136 height 17
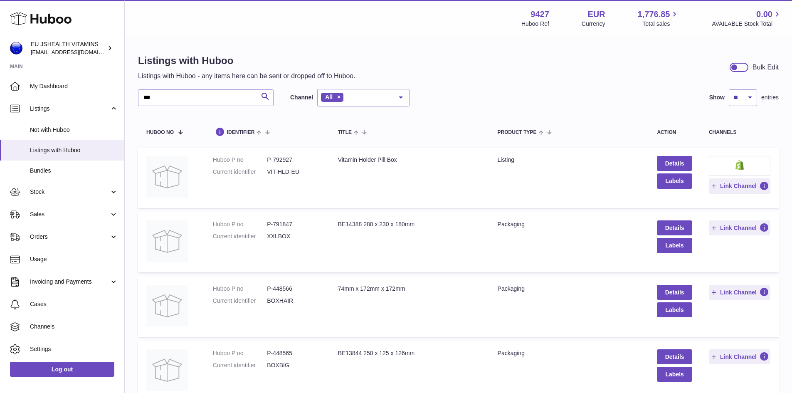
click at [277, 160] on dd "P-792927" at bounding box center [294, 160] width 54 height 8
copy dd "792927"
drag, startPoint x: 180, startPoint y: 101, endPoint x: 80, endPoint y: 85, distance: 101.1
click at [80, 85] on div "Huboo EU JSHEALTH VITAMINS [EMAIL_ADDRESS][DOMAIN_NAME] Main My Dashboard Listi…" at bounding box center [396, 268] width 792 height 536
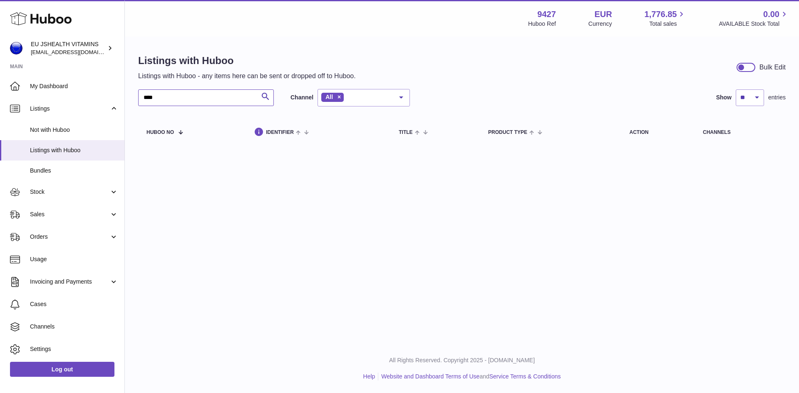
type input "****"
